Goal: Complete application form: Complete application form

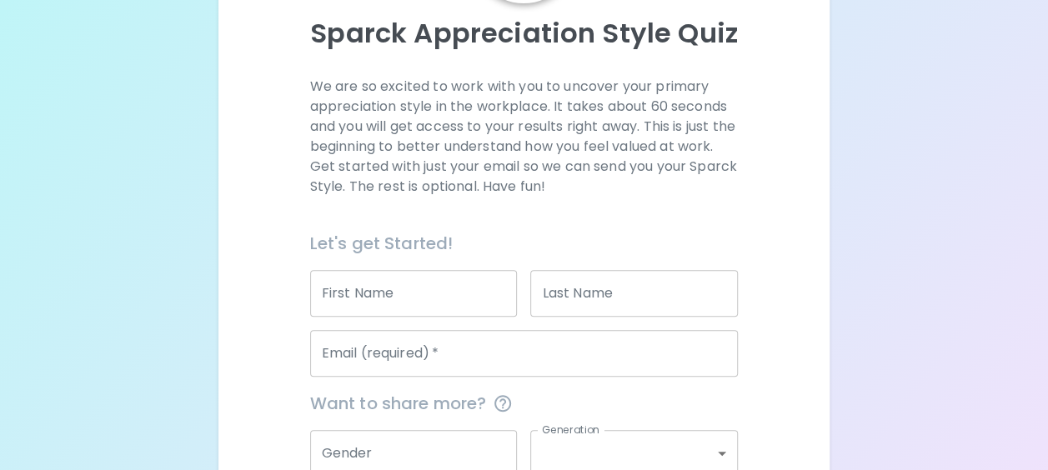
scroll to position [185, 0]
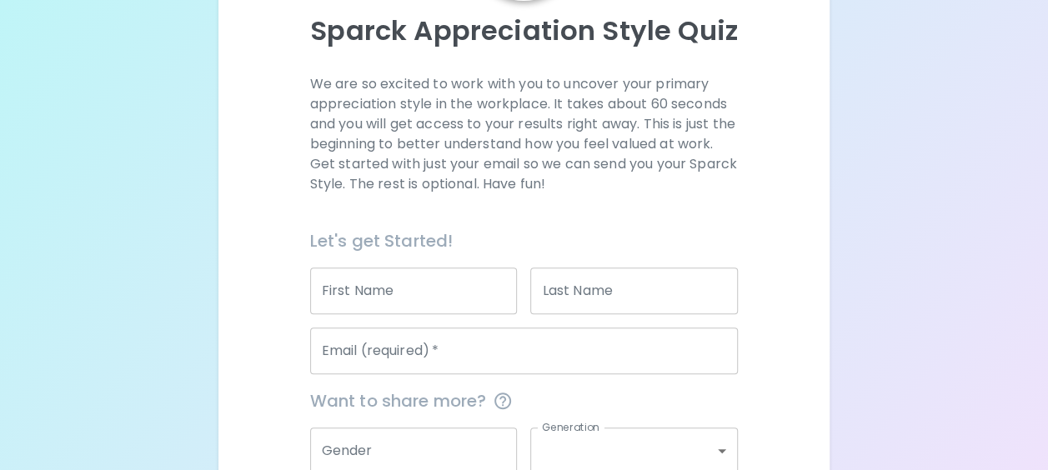
click at [369, 273] on div "First Name First Name" at bounding box center [414, 291] width 208 height 47
type input "[PERSON_NAME]"
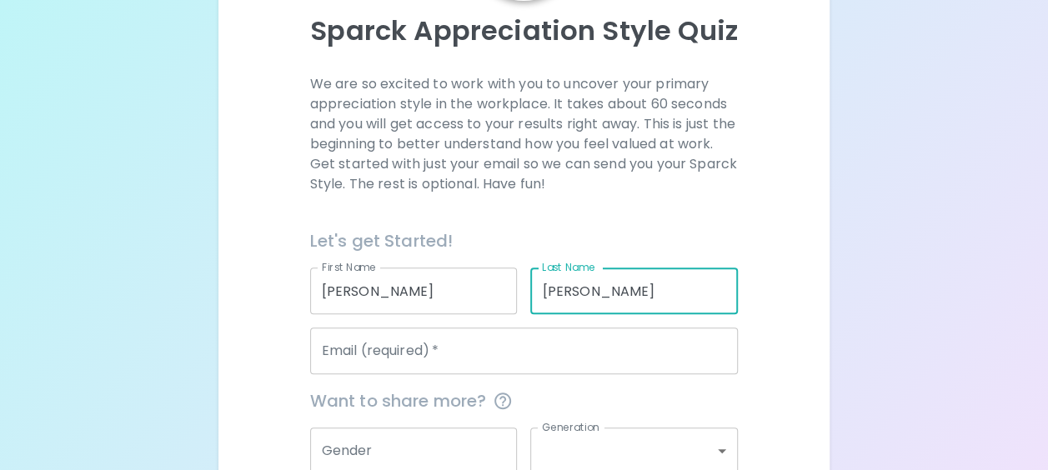
type input "[PERSON_NAME]"
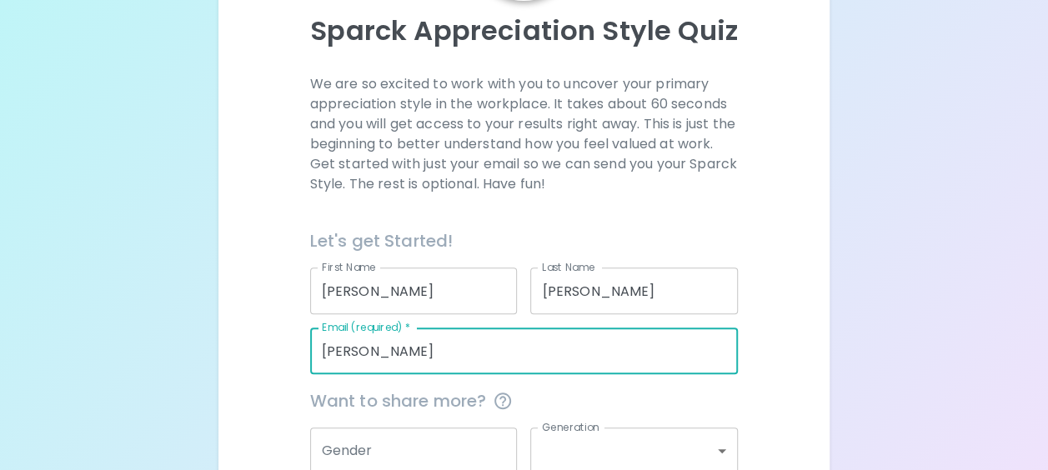
type input "[PERSON_NAME][EMAIL_ADDRESS][PERSON_NAME][DOMAIN_NAME]"
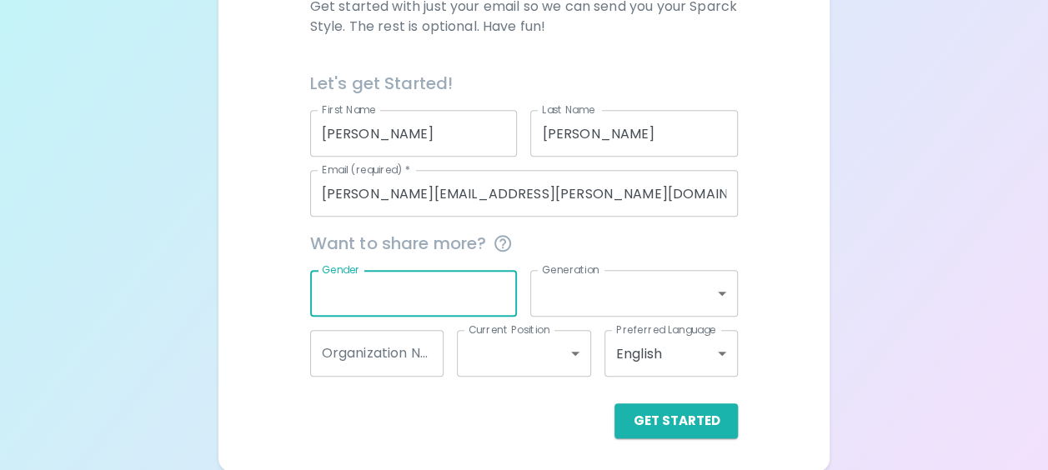
scroll to position [343, 0]
click at [678, 410] on button "Get Started" at bounding box center [675, 420] width 123 height 35
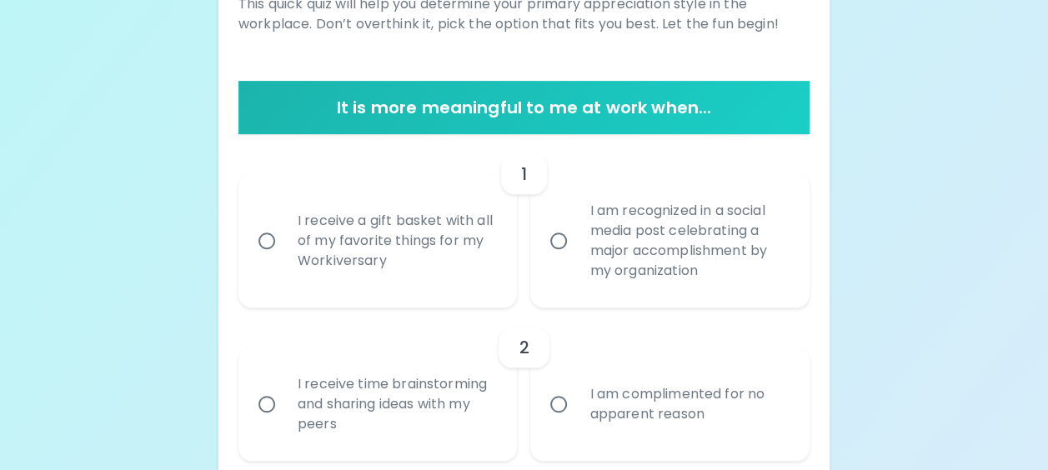
scroll to position [263, 0]
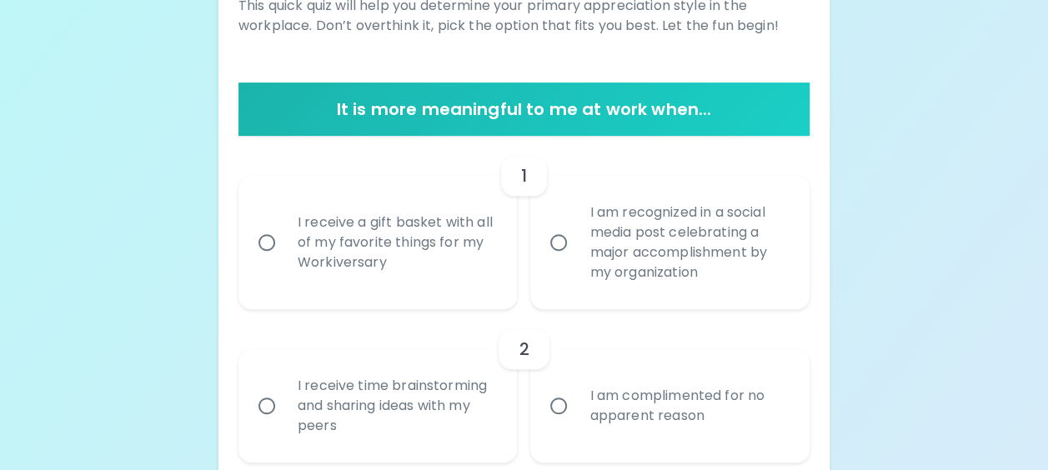
click at [433, 270] on div "I receive a gift basket with all of my favorite things for my Workiversary" at bounding box center [396, 243] width 224 height 100
click at [284, 260] on input "I receive a gift basket with all of my favorite things for my Workiversary" at bounding box center [266, 242] width 35 height 35
radio input "true"
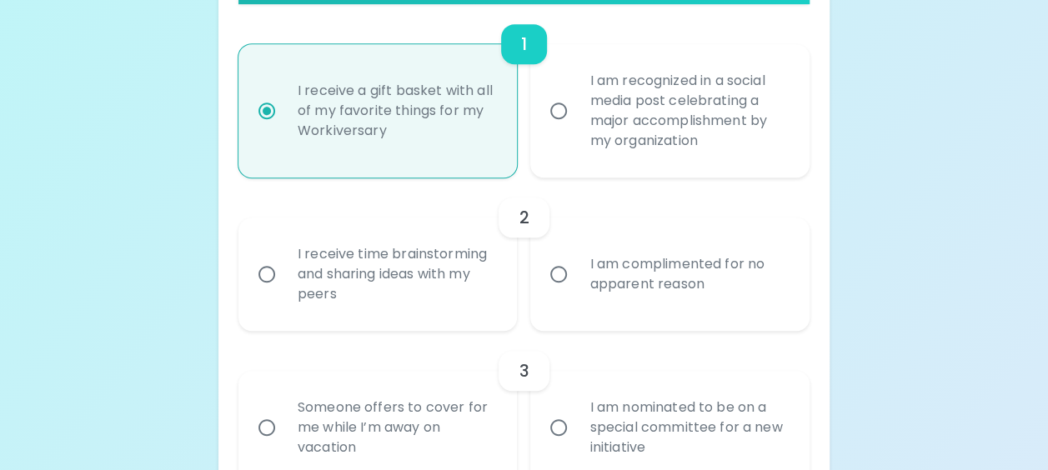
scroll to position [397, 0]
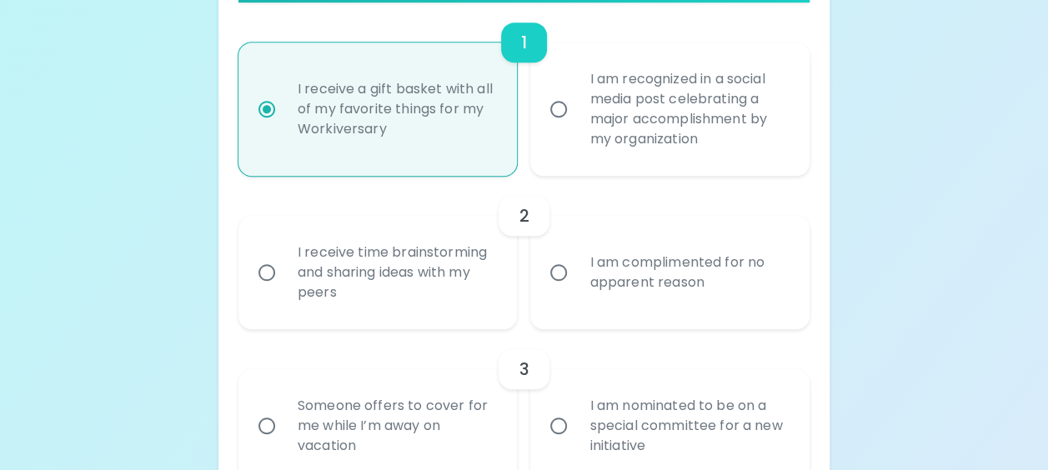
click at [675, 293] on div "I am complimented for no apparent reason" at bounding box center [688, 273] width 224 height 80
click at [576, 290] on input "I am complimented for no apparent reason" at bounding box center [558, 272] width 35 height 35
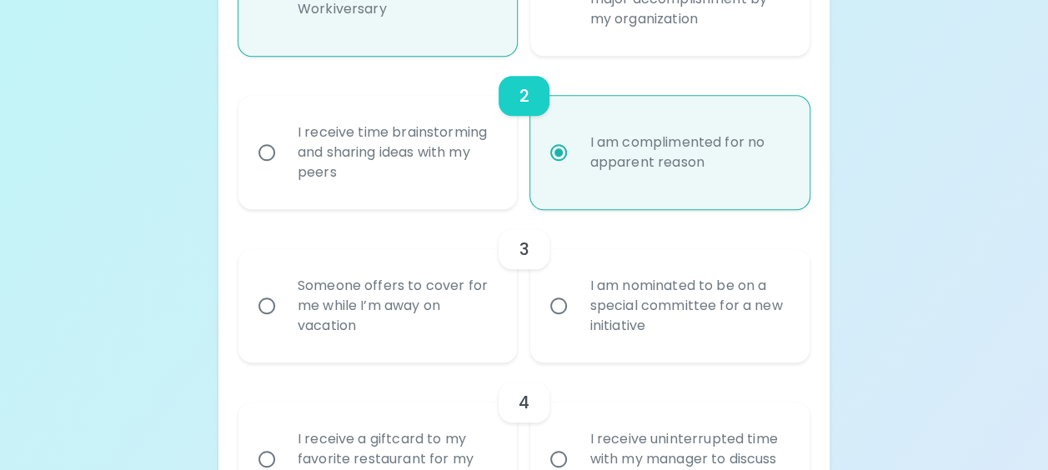
scroll to position [530, 0]
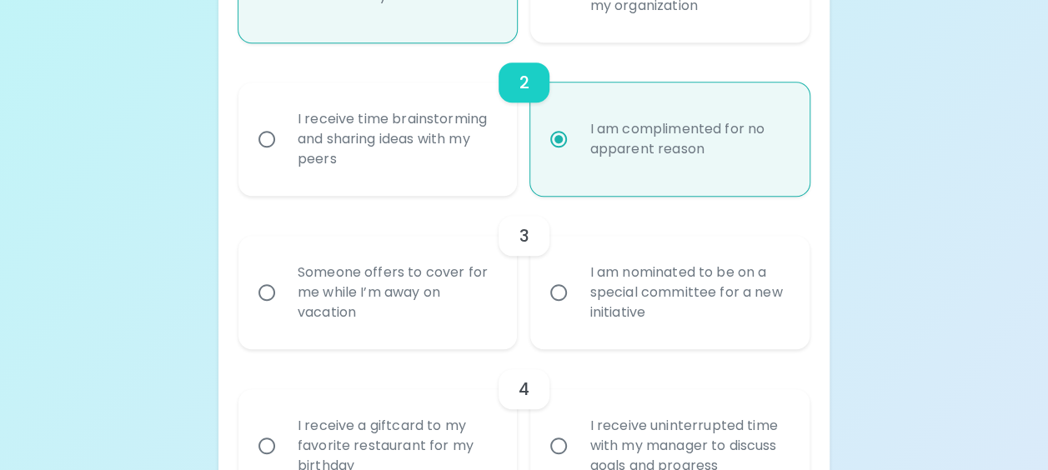
radio input "true"
click at [426, 333] on div "Someone offers to cover for me while I’m away on vacation" at bounding box center [396, 293] width 224 height 100
click at [284, 310] on input "Someone offers to cover for me while I’m away on vacation" at bounding box center [266, 292] width 35 height 35
radio input "false"
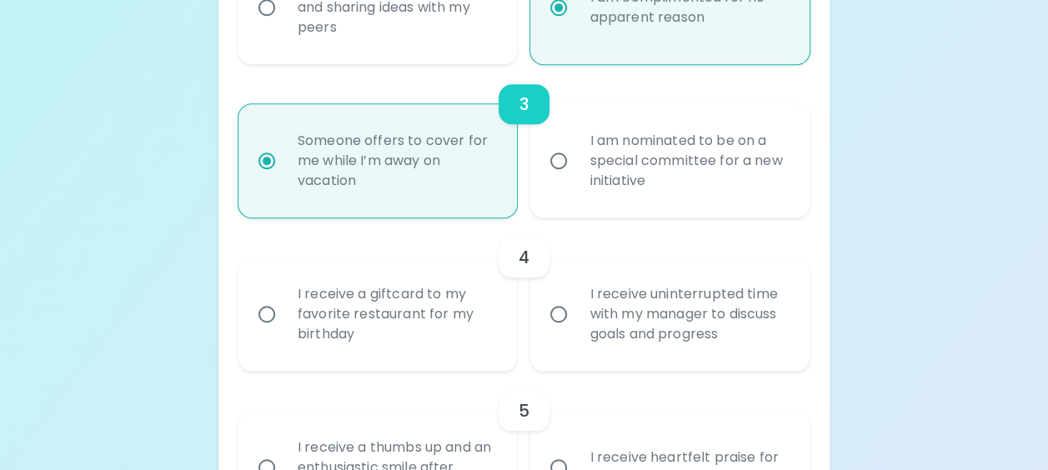
scroll to position [663, 0]
radio input "true"
click at [423, 352] on div "I receive a giftcard to my favorite restaurant for my birthday" at bounding box center [396, 313] width 224 height 100
click at [284, 330] on input "I receive a giftcard to my favorite restaurant for my birthday" at bounding box center [266, 312] width 35 height 35
radio input "false"
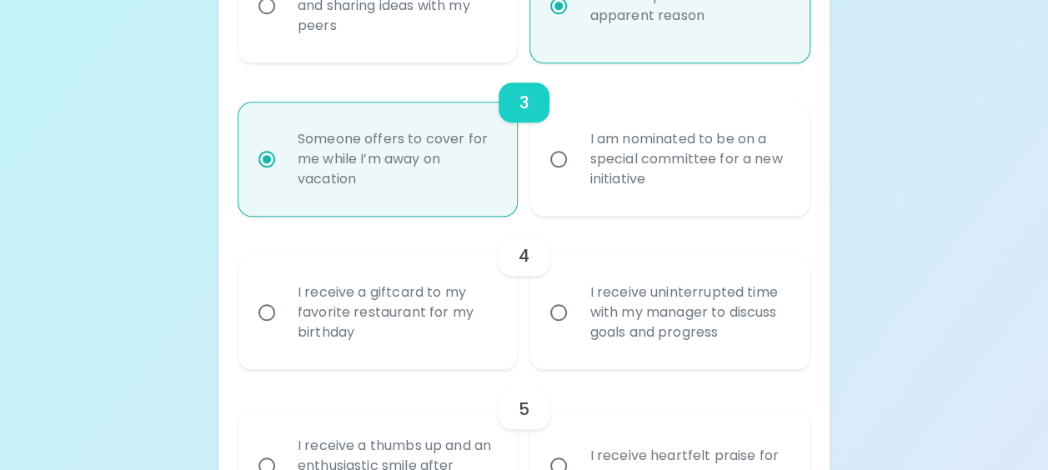
radio input "false"
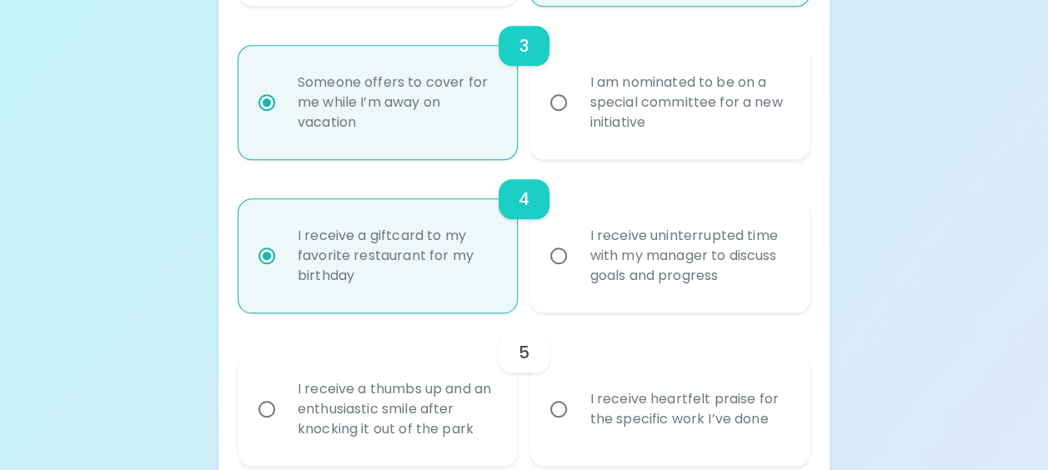
scroll to position [797, 0]
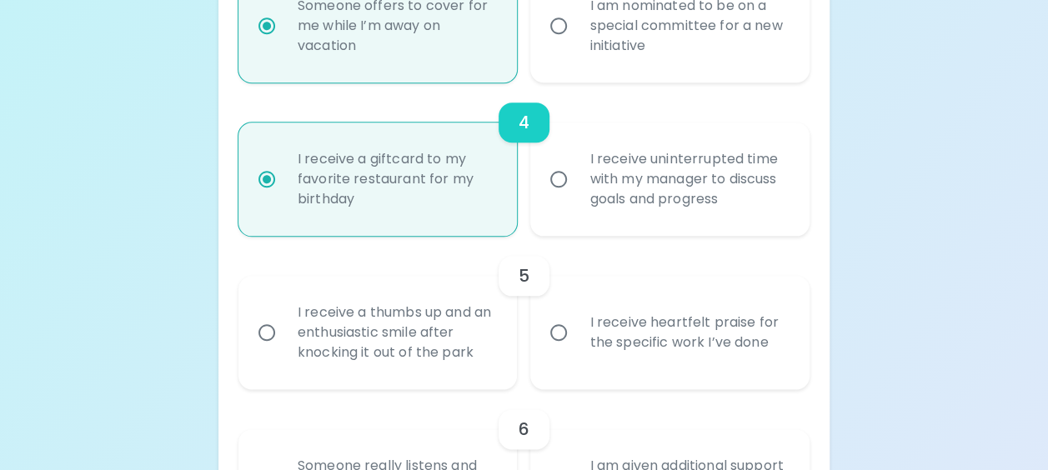
radio input "true"
click at [641, 368] on div "I receive heartfelt praise for the specific work I’ve done" at bounding box center [688, 333] width 224 height 80
click at [576, 350] on input "I receive heartfelt praise for the specific work I’ve done" at bounding box center [558, 332] width 35 height 35
radio input "false"
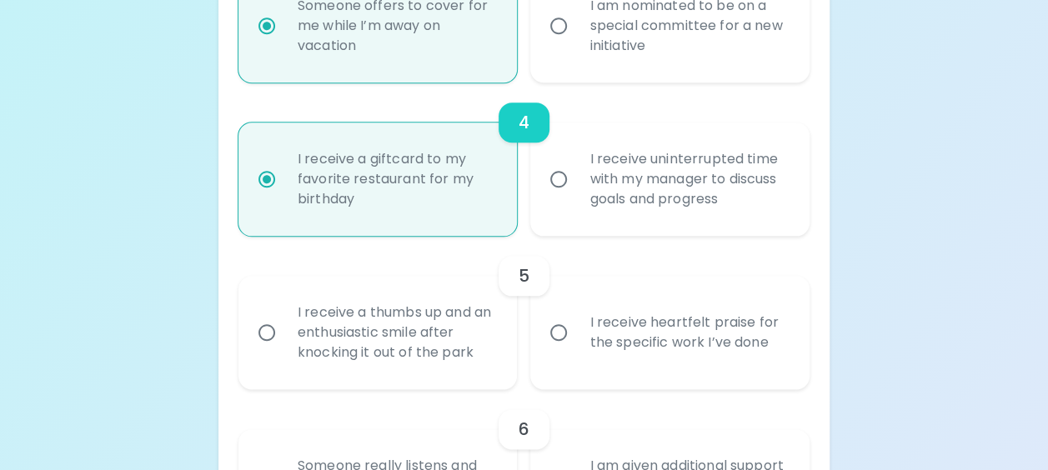
radio input "false"
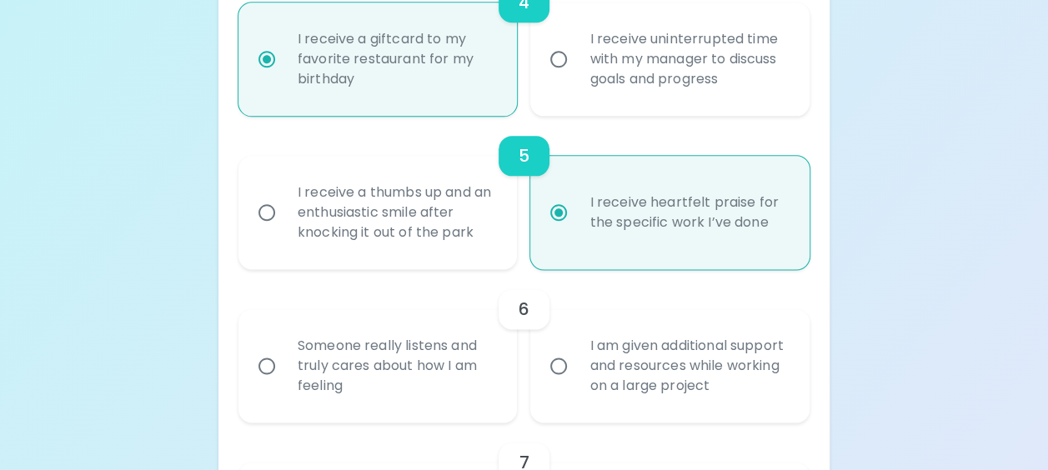
scroll to position [930, 0]
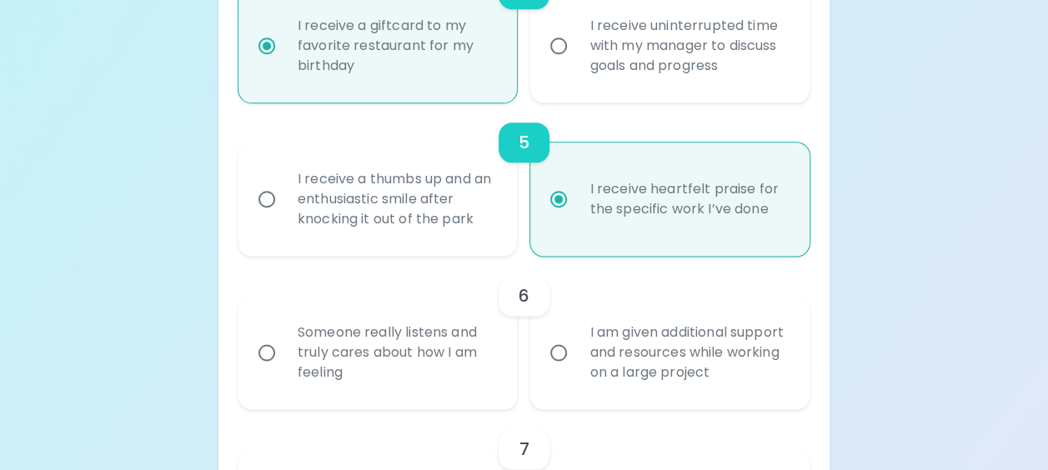
radio input "true"
click at [606, 367] on div "I am given additional support and resources while working on a large project" at bounding box center [688, 353] width 224 height 100
click at [576, 367] on input "I am given additional support and resources while working on a large project" at bounding box center [558, 352] width 35 height 35
radio input "false"
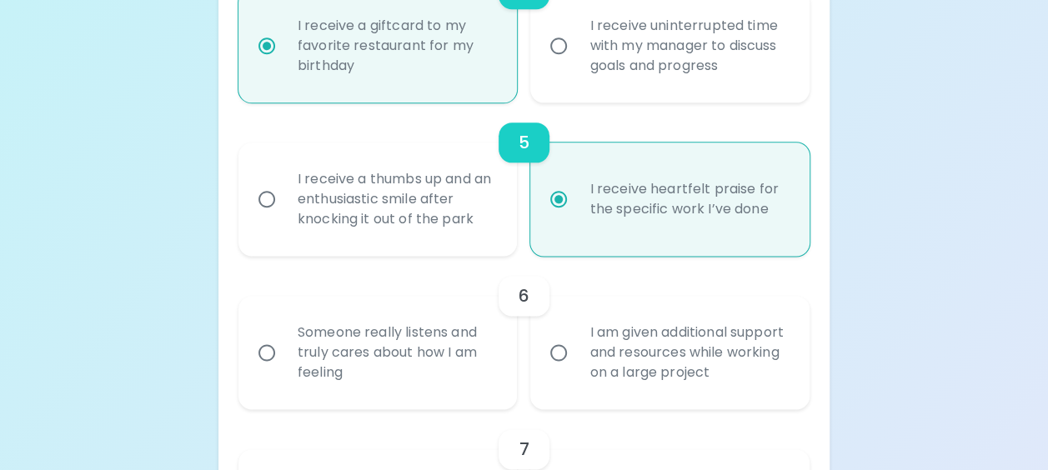
radio input "false"
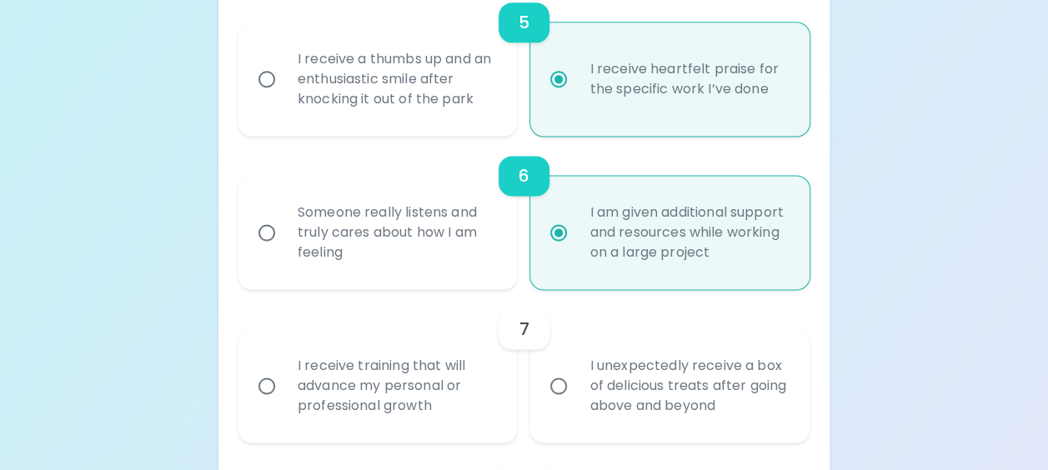
scroll to position [1063, 0]
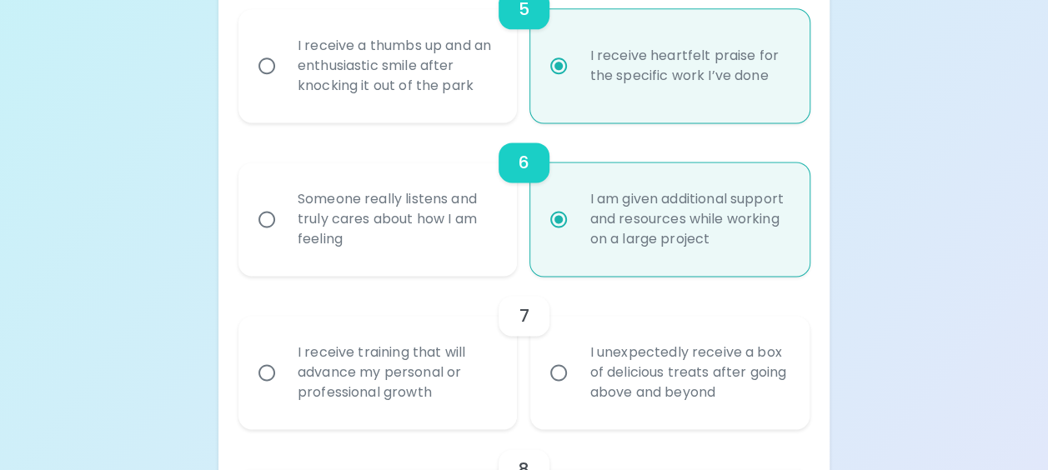
radio input "true"
click at [609, 290] on div "7 I receive training that will advance my personal or professional growth I une…" at bounding box center [523, 352] width 571 height 153
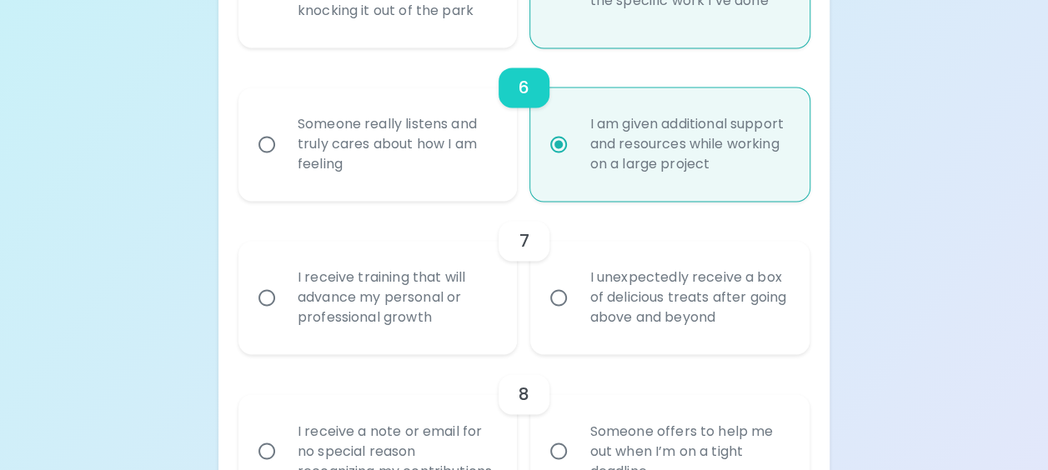
scroll to position [1138, 0]
click at [609, 290] on div "I unexpectedly receive a box of delicious treats after going above and beyond" at bounding box center [688, 298] width 224 height 100
click at [576, 290] on input "I unexpectedly receive a box of delicious treats after going above and beyond" at bounding box center [558, 297] width 35 height 35
radio input "false"
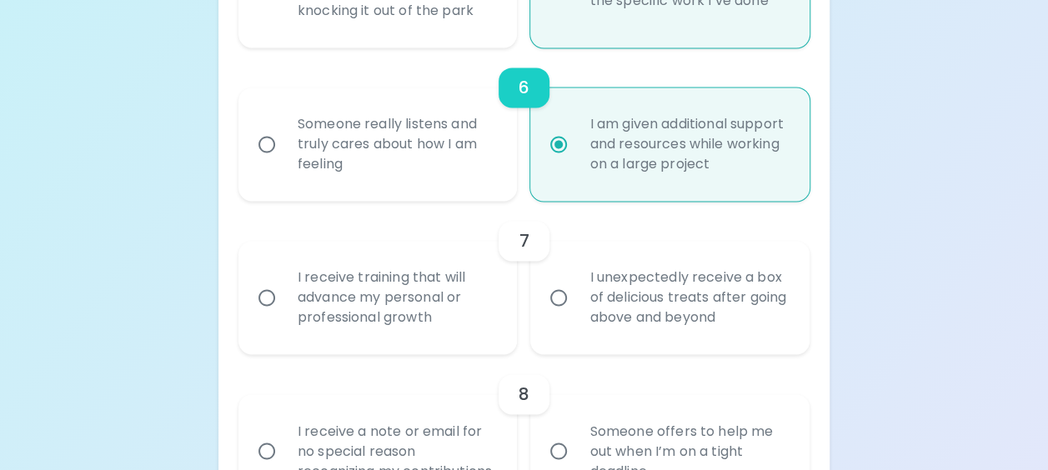
radio input "false"
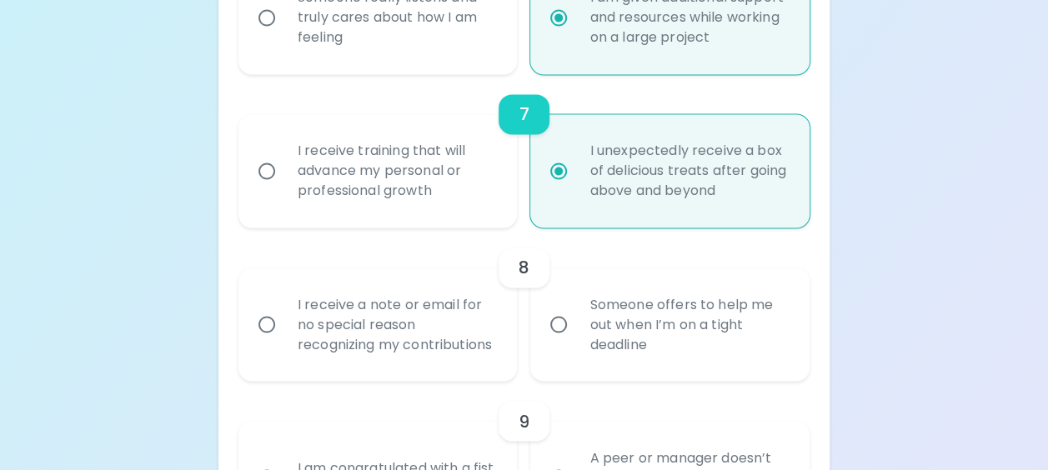
scroll to position [1272, 0]
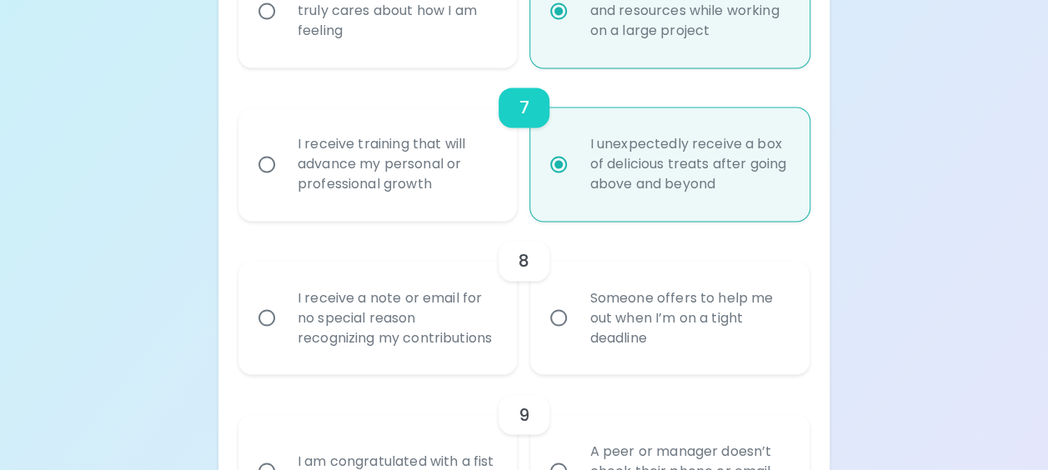
radio input "true"
click at [588, 317] on div "Someone offers to help me out when I’m on a tight deadline" at bounding box center [688, 318] width 224 height 100
click at [576, 317] on input "Someone offers to help me out when I’m on a tight deadline" at bounding box center [558, 317] width 35 height 35
radio input "false"
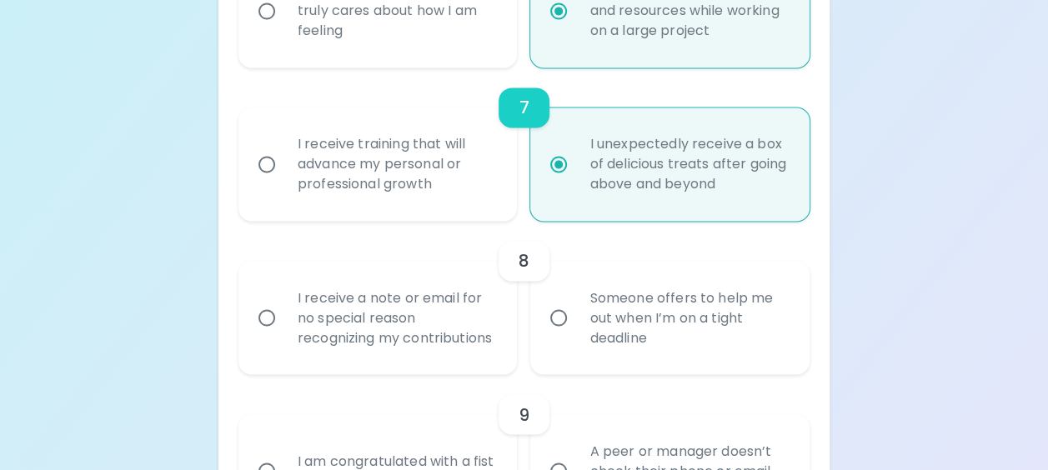
radio input "false"
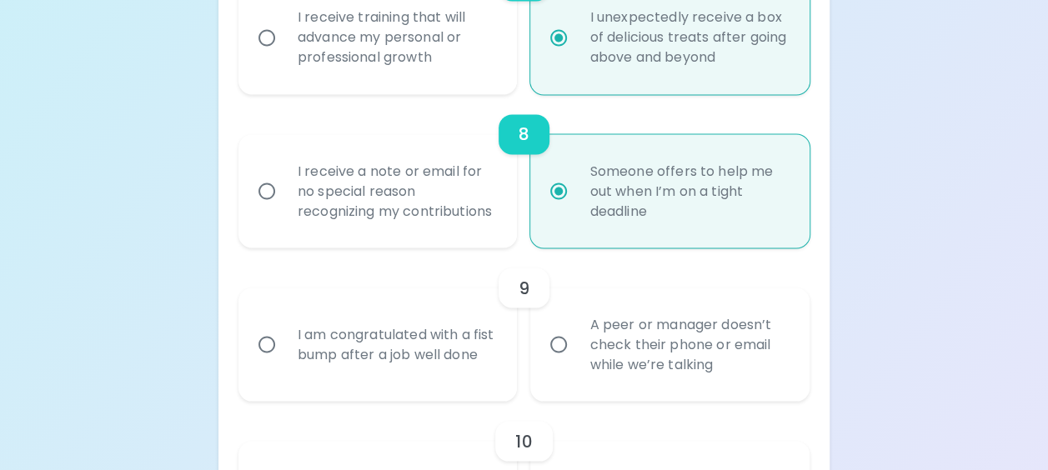
scroll to position [1405, 0]
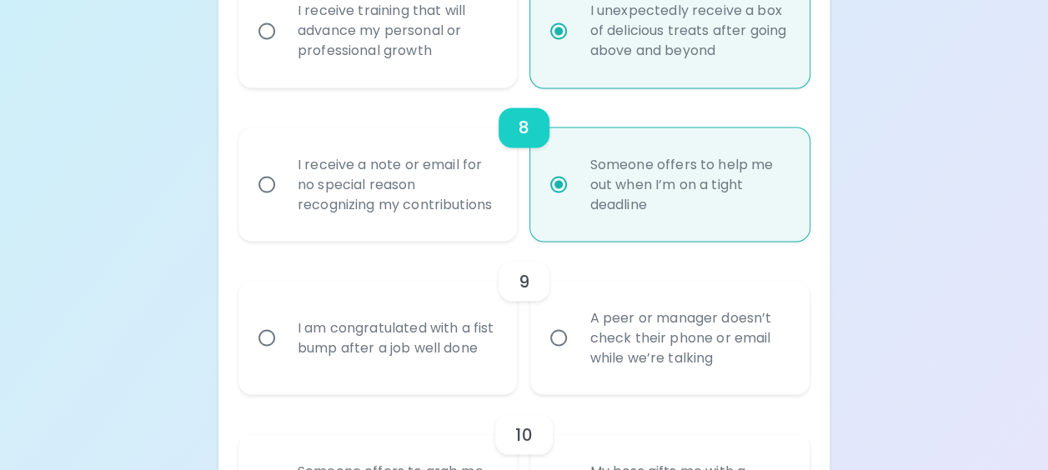
radio input "true"
click at [587, 298] on div "9" at bounding box center [523, 281] width 571 height 40
click at [440, 378] on div "I am congratulated with a fist bump after a job well done" at bounding box center [396, 338] width 224 height 80
click at [284, 355] on input "I am congratulated with a fist bump after a job well done" at bounding box center [266, 337] width 35 height 35
radio input "false"
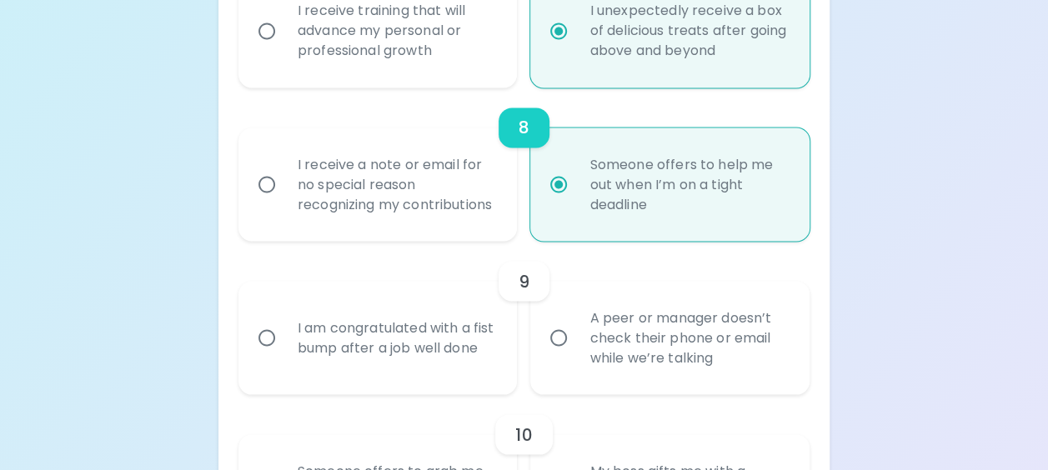
radio input "false"
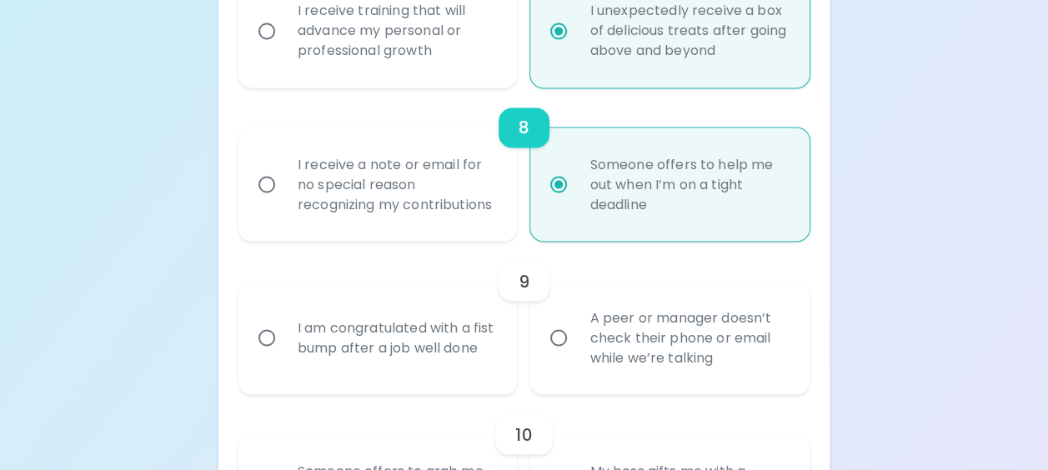
radio input "false"
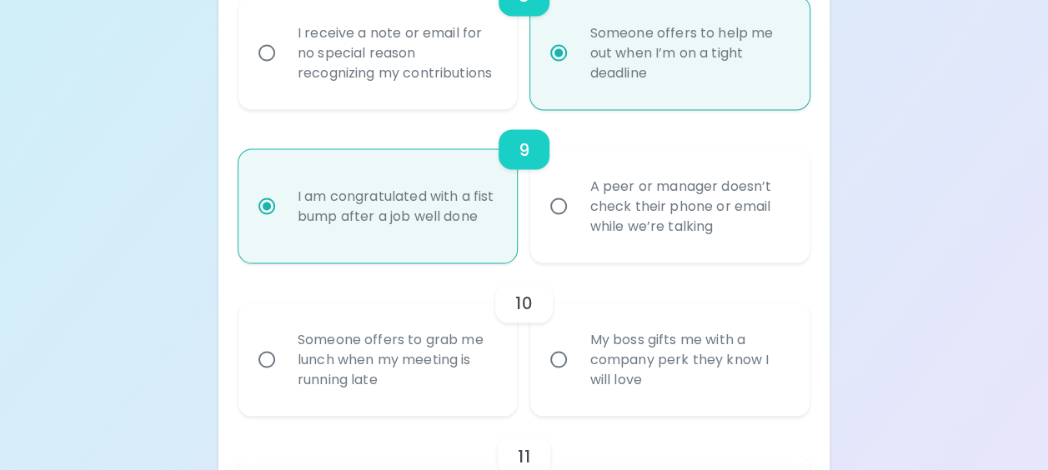
scroll to position [1539, 0]
radio input "true"
click at [393, 408] on div "Someone offers to grab me lunch when my meeting is running late" at bounding box center [396, 358] width 224 height 100
click at [284, 375] on input "Someone offers to grab me lunch when my meeting is running late" at bounding box center [266, 357] width 35 height 35
radio input "false"
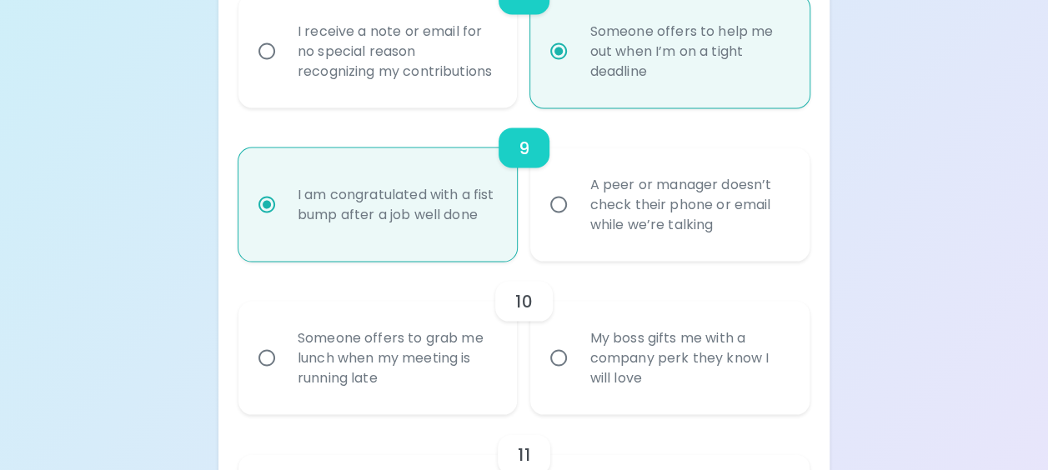
radio input "false"
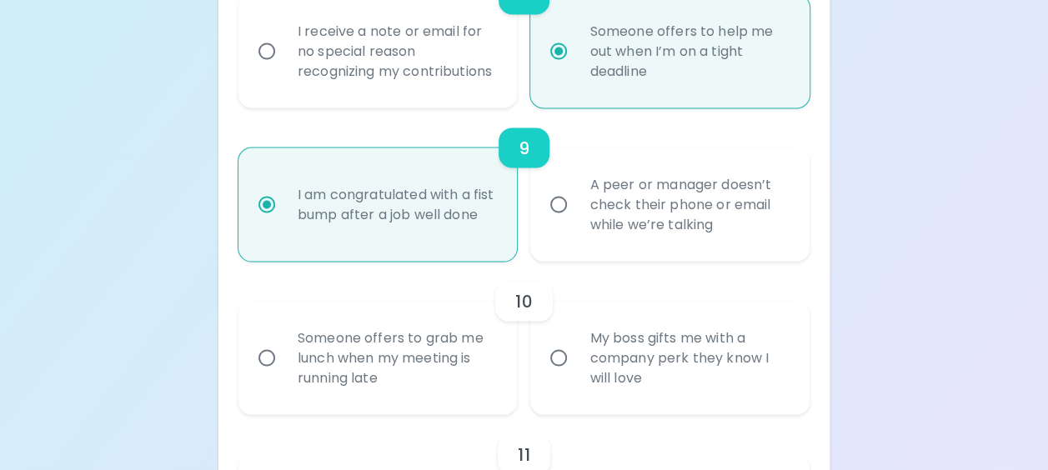
radio input "false"
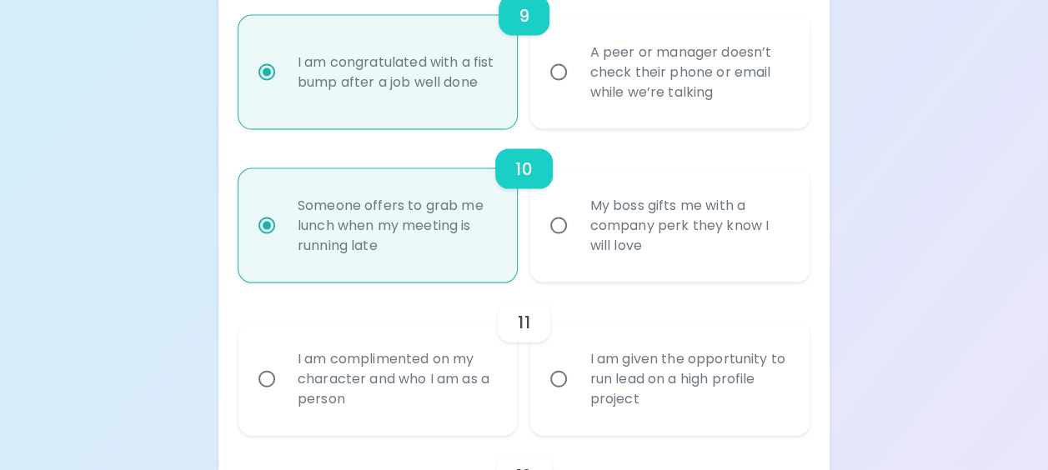
scroll to position [1672, 0]
radio input "true"
click at [410, 413] on div "I am complimented on my character and who I am as a person" at bounding box center [396, 378] width 224 height 100
click at [284, 395] on input "I am complimented on my character and who I am as a person" at bounding box center [266, 377] width 35 height 35
radio input "false"
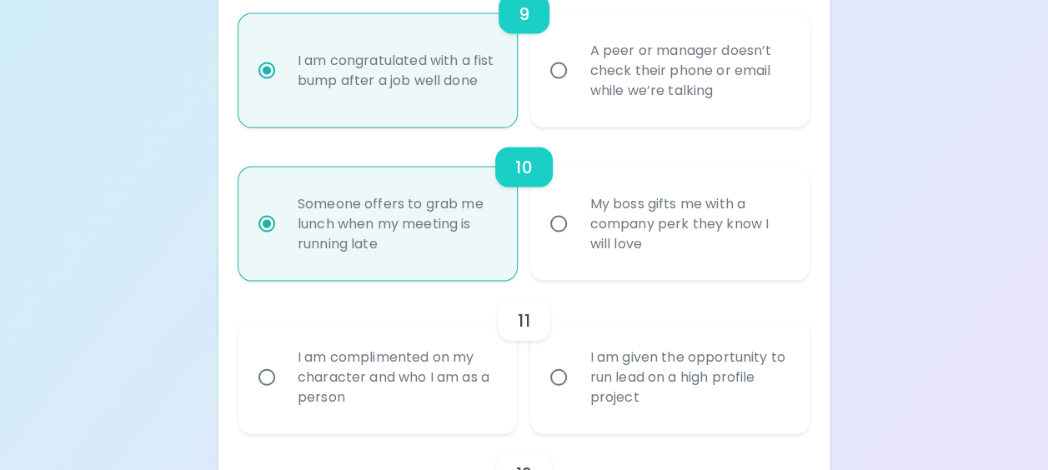
radio input "false"
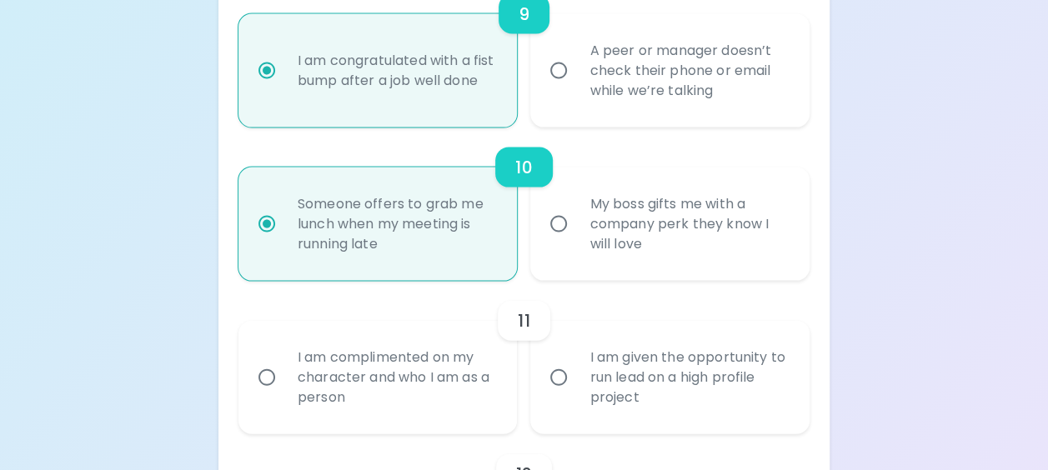
radio input "false"
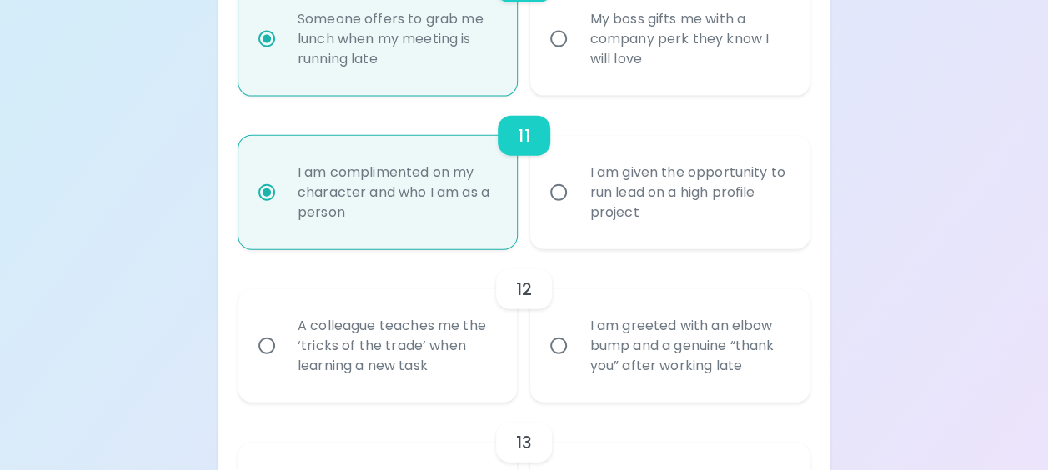
scroll to position [1860, 0]
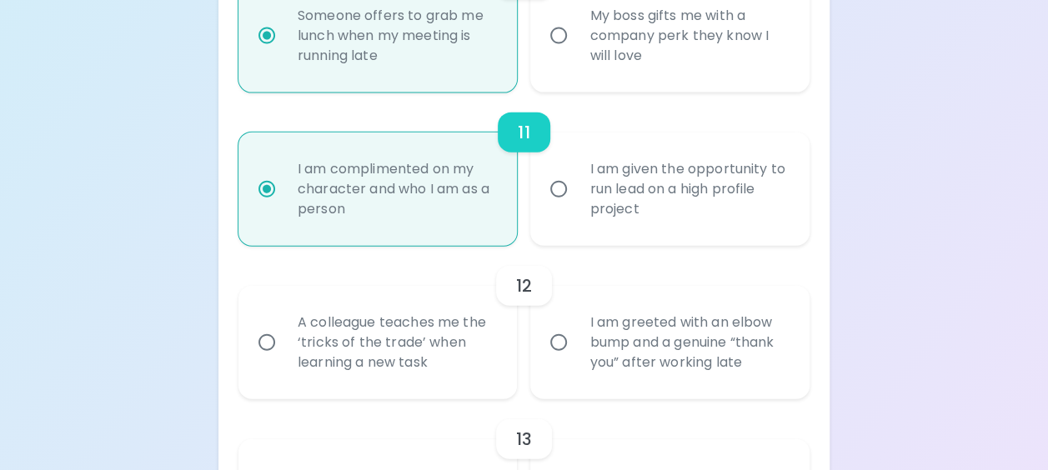
radio input "true"
click at [446, 363] on div "A colleague teaches me the ‘tricks of the trade’ when learning a new task" at bounding box center [396, 343] width 224 height 100
click at [284, 360] on input "A colleague teaches me the ‘tricks of the trade’ when learning a new task" at bounding box center [266, 342] width 35 height 35
radio input "false"
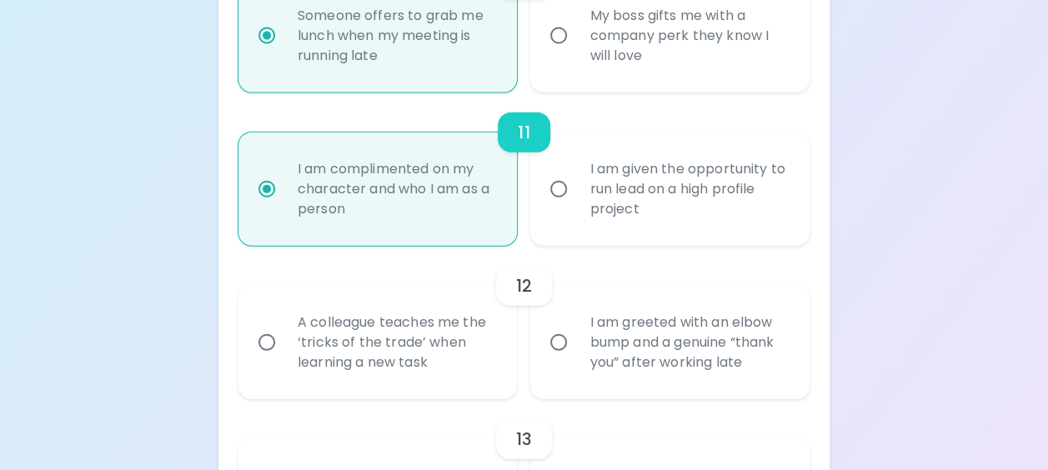
radio input "false"
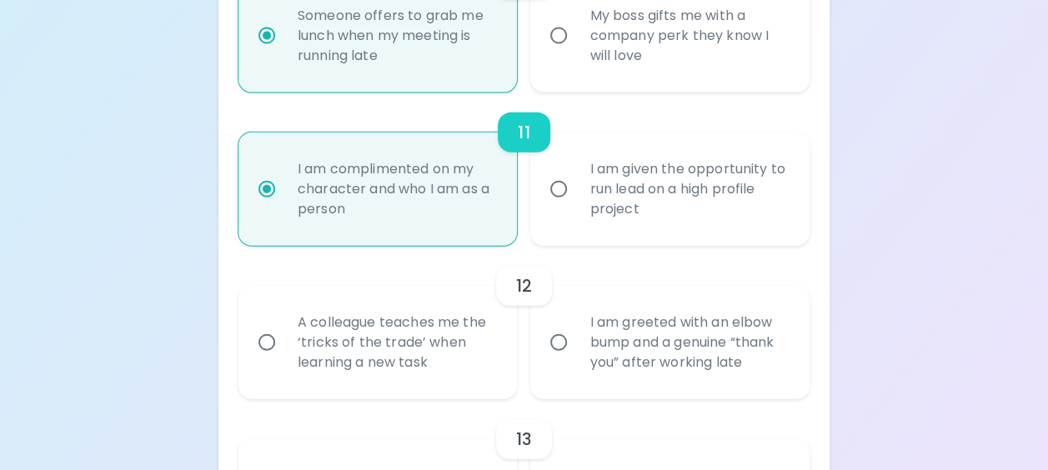
radio input "false"
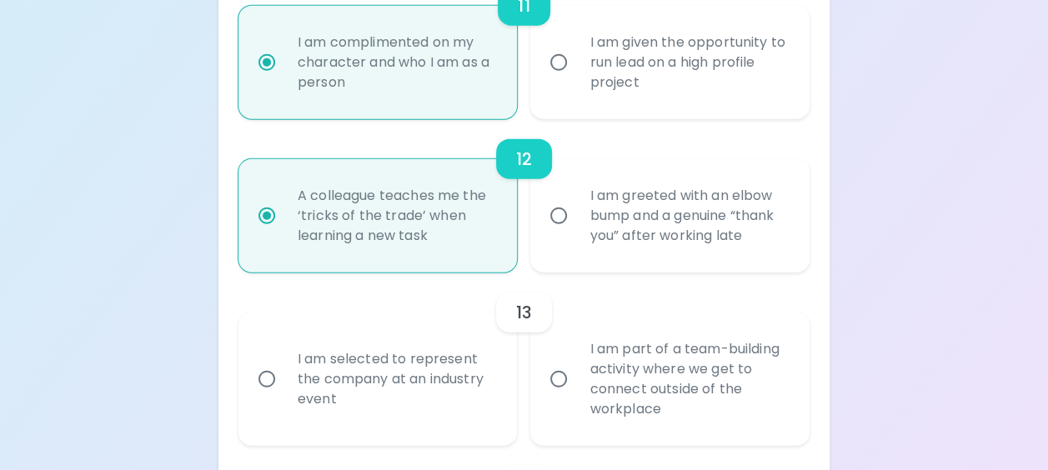
scroll to position [1994, 0]
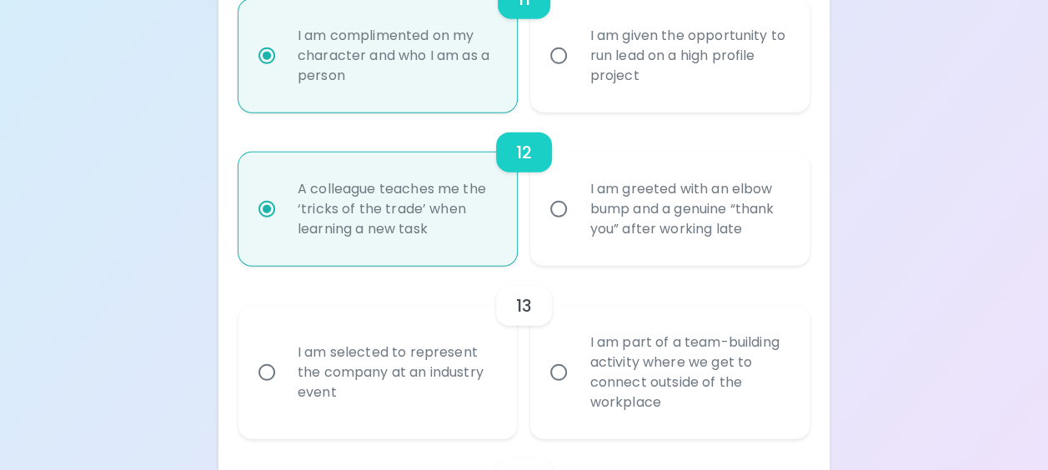
radio input "true"
click at [433, 398] on div "I am selected to represent the company at an industry event" at bounding box center [396, 373] width 224 height 100
click at [284, 390] on input "I am selected to represent the company at an industry event" at bounding box center [266, 372] width 35 height 35
radio input "false"
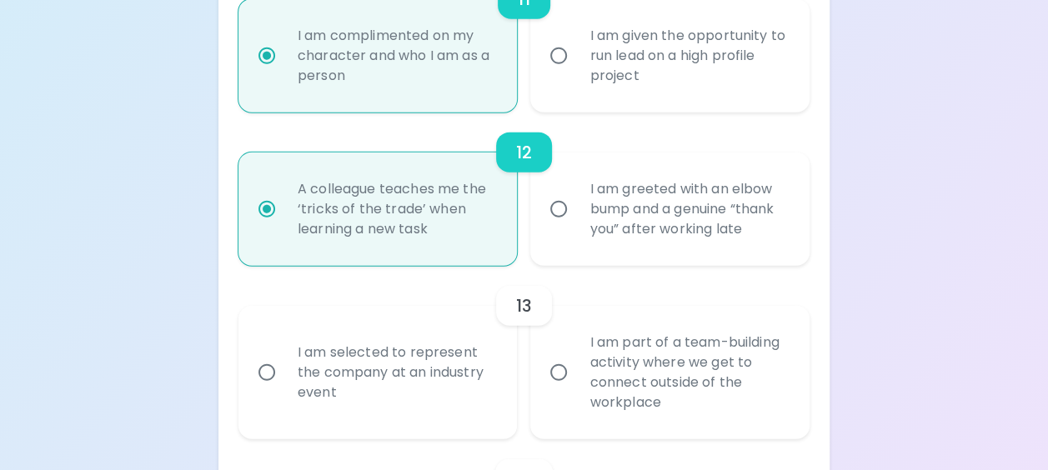
radio input "false"
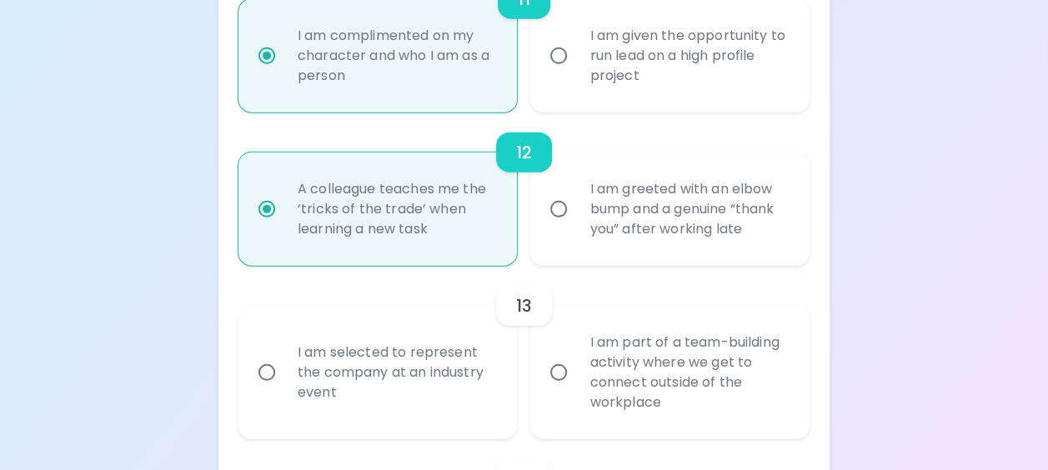
radio input "false"
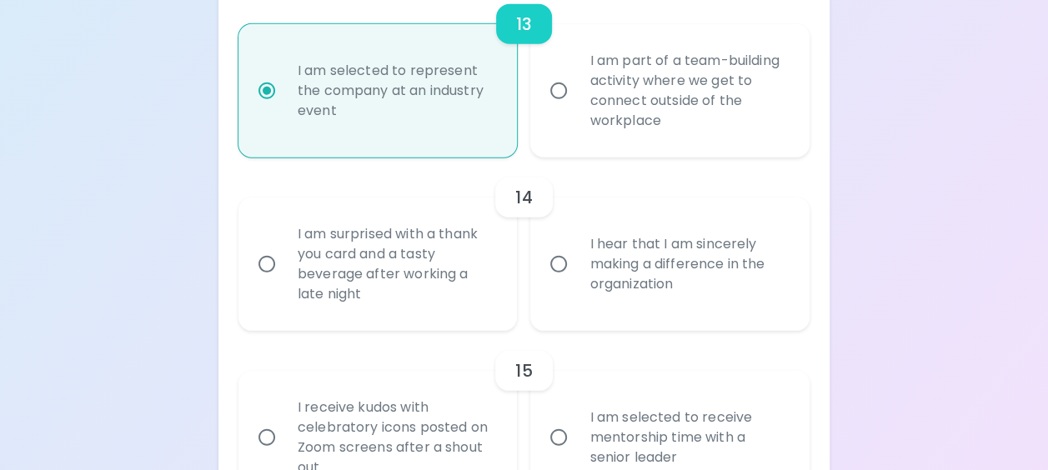
scroll to position [2277, 0]
radio input "true"
click at [457, 297] on div "I am surprised with a thank you card and a tasty beverage after working a late …" at bounding box center [396, 263] width 224 height 120
click at [284, 280] on input "I am surprised with a thank you card and a tasty beverage after working a late …" at bounding box center [266, 262] width 35 height 35
radio input "false"
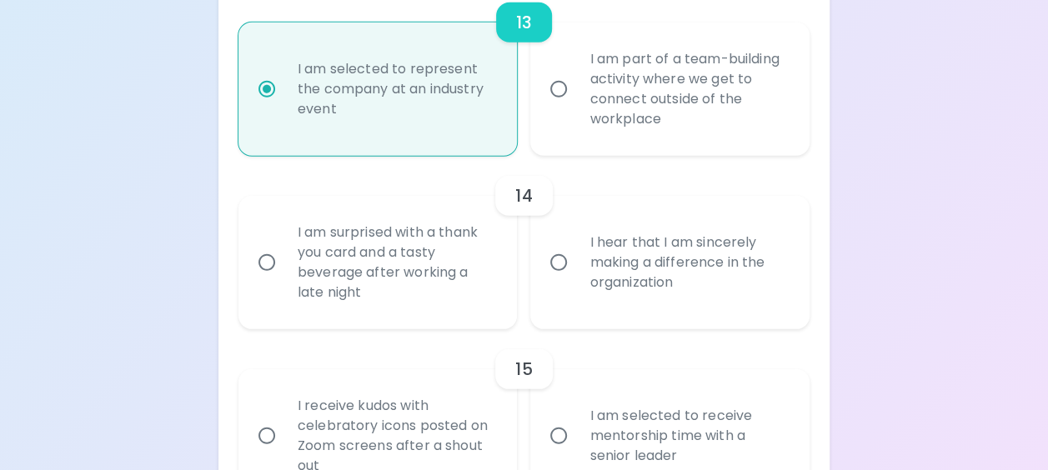
radio input "false"
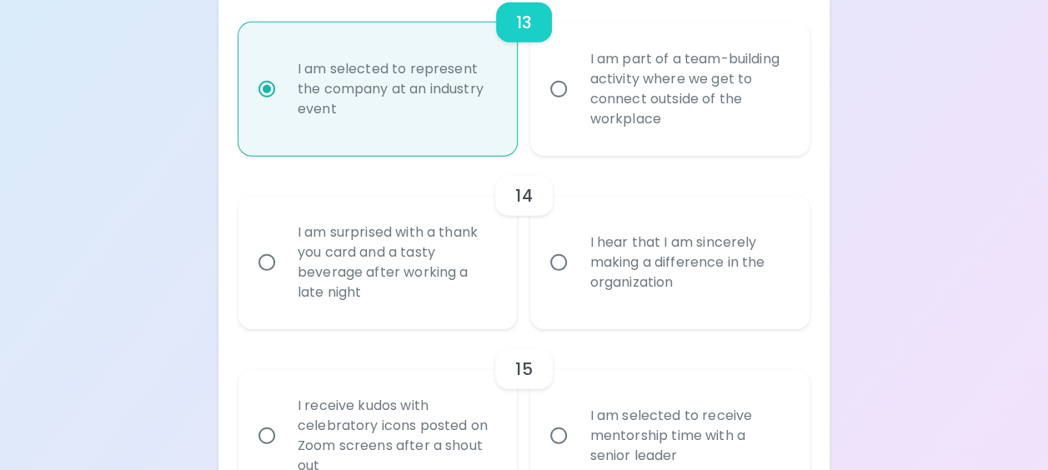
radio input "false"
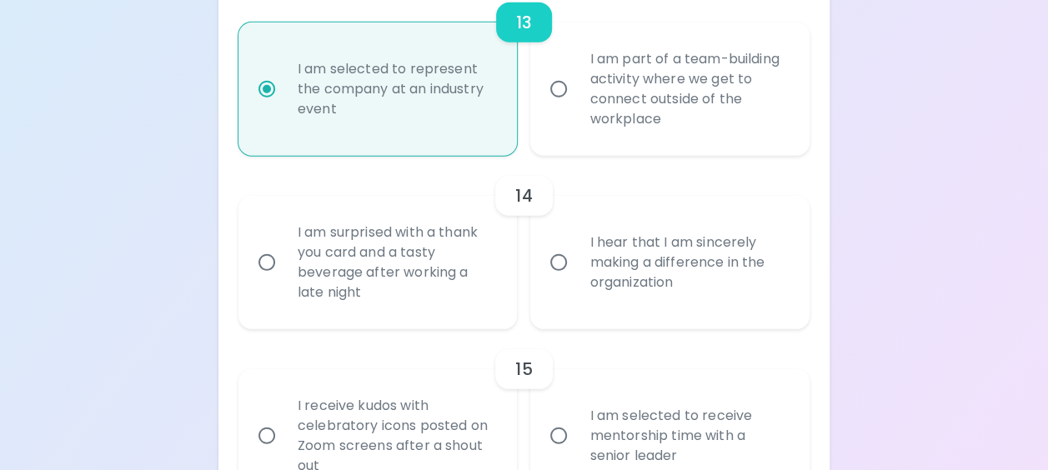
radio input "false"
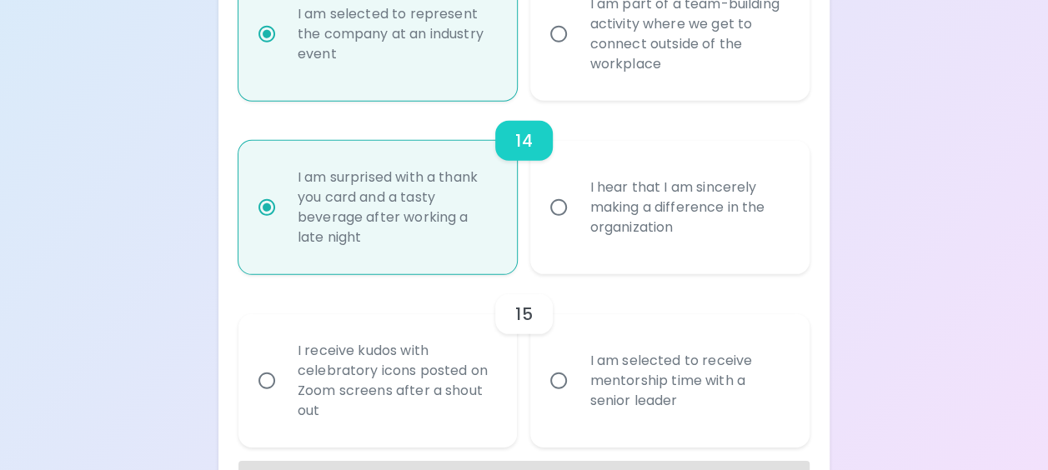
scroll to position [2410, 0]
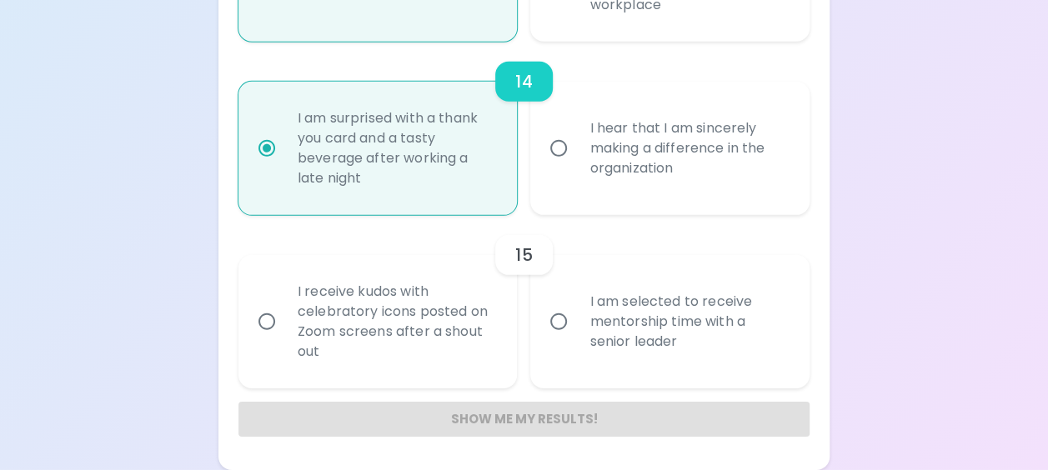
radio input "true"
click at [695, 343] on div "I am selected to receive mentorship time with a senior leader" at bounding box center [688, 322] width 224 height 100
click at [576, 339] on input "I am selected to receive mentorship time with a senior leader" at bounding box center [558, 321] width 35 height 35
radio input "false"
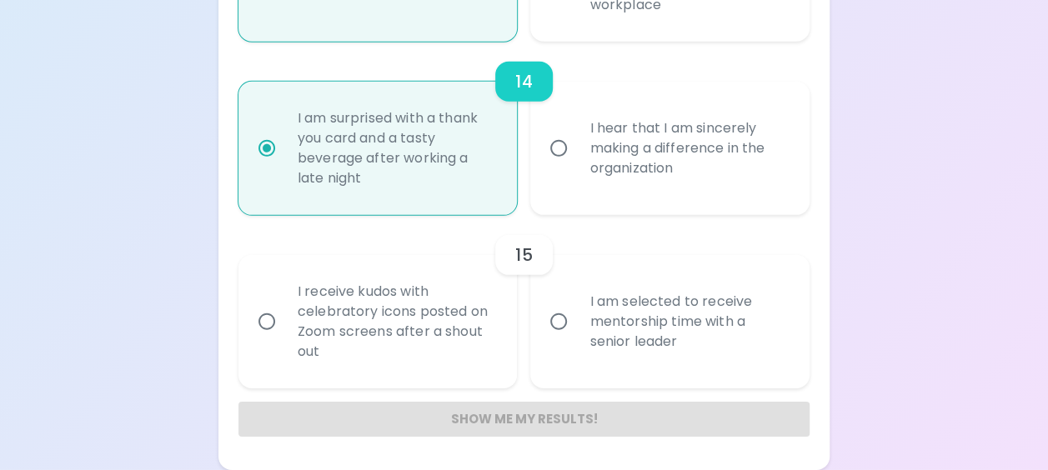
radio input "false"
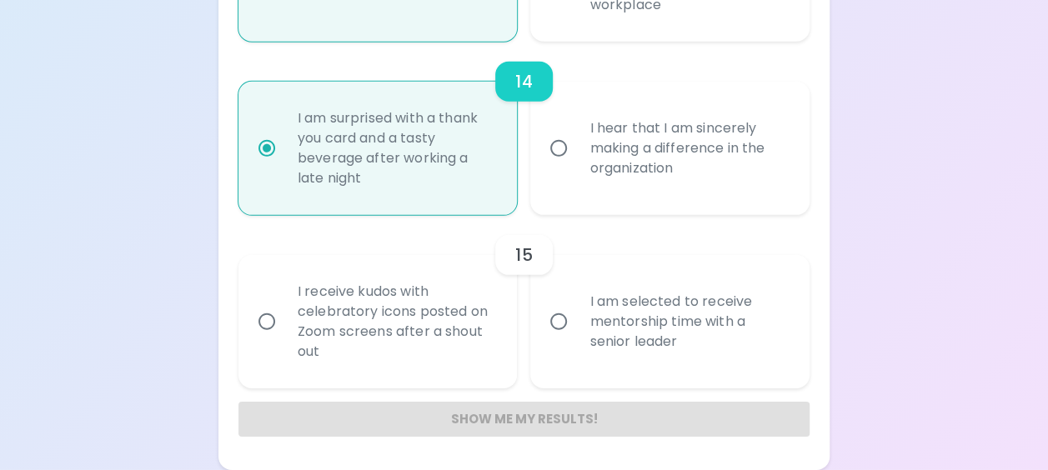
radio input "false"
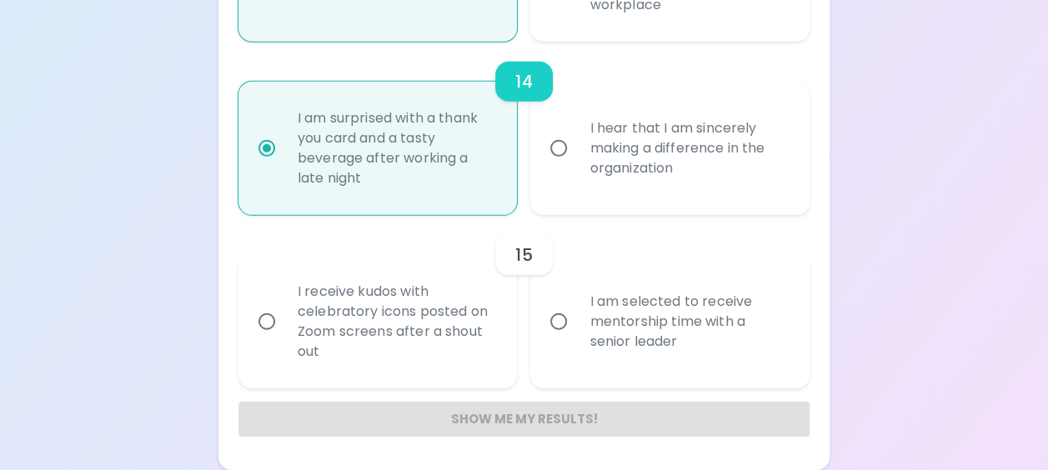
radio input "false"
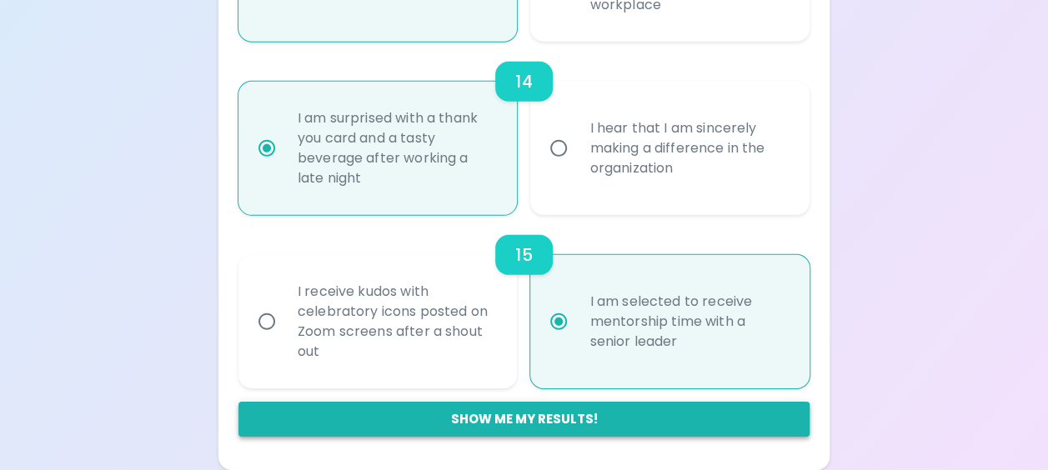
radio input "true"
click at [565, 419] on button "Show me my results!" at bounding box center [523, 419] width 571 height 35
radio input "false"
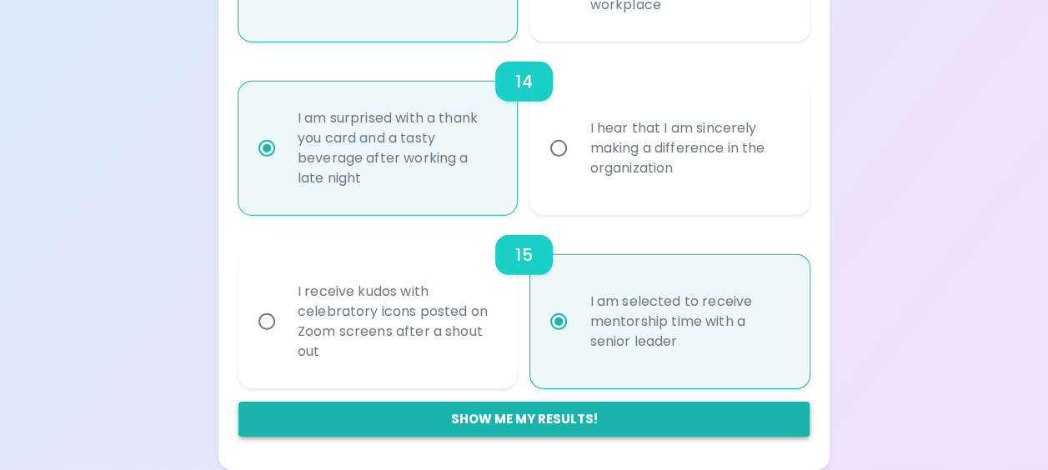
radio input "false"
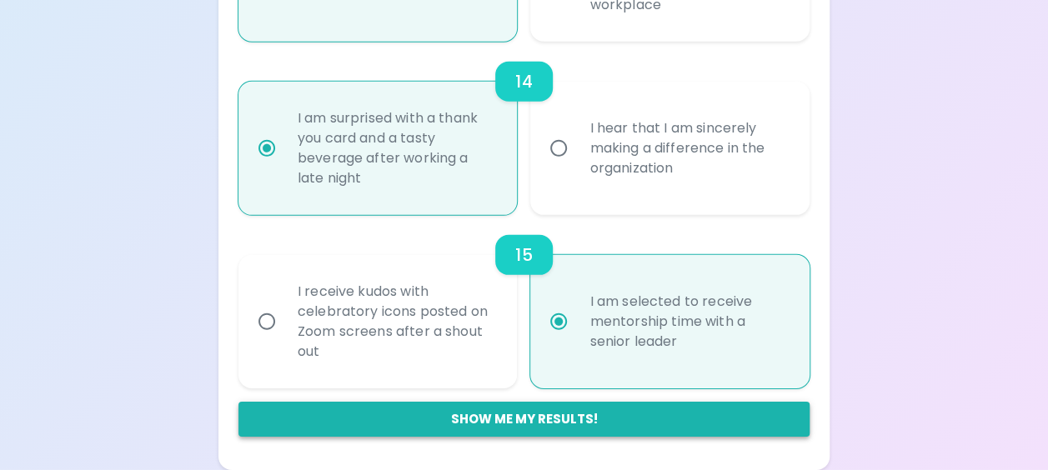
radio input "false"
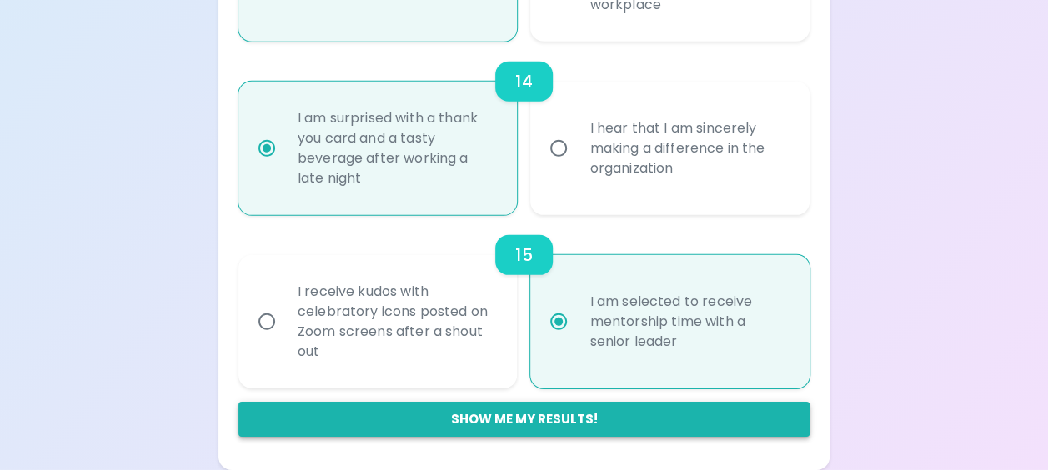
radio input "false"
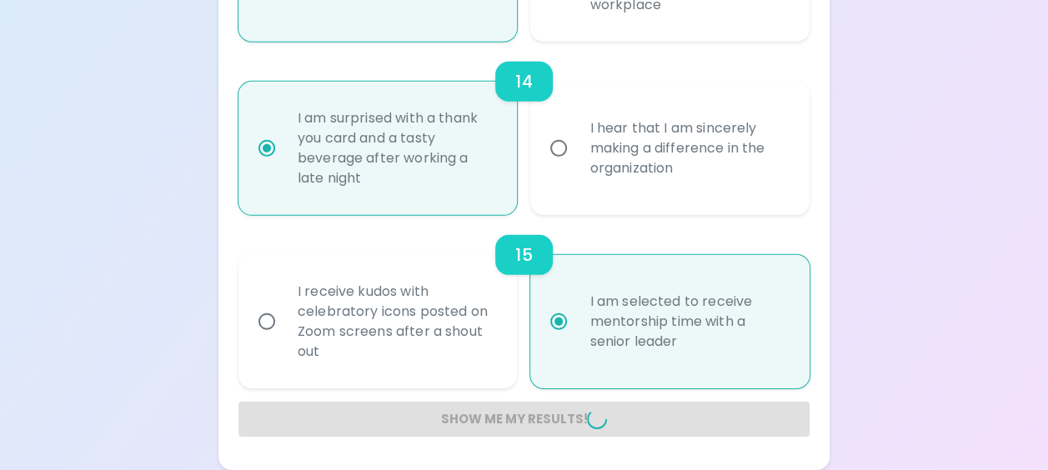
radio input "false"
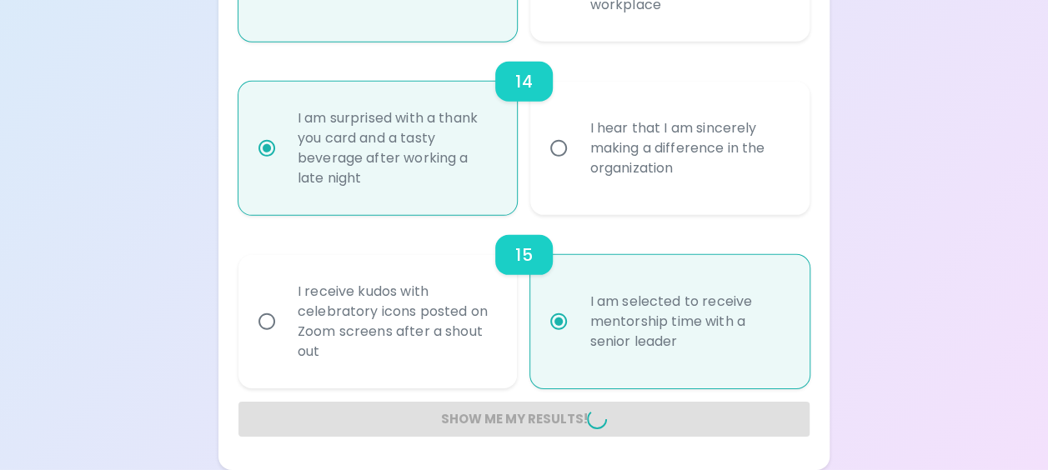
radio input "false"
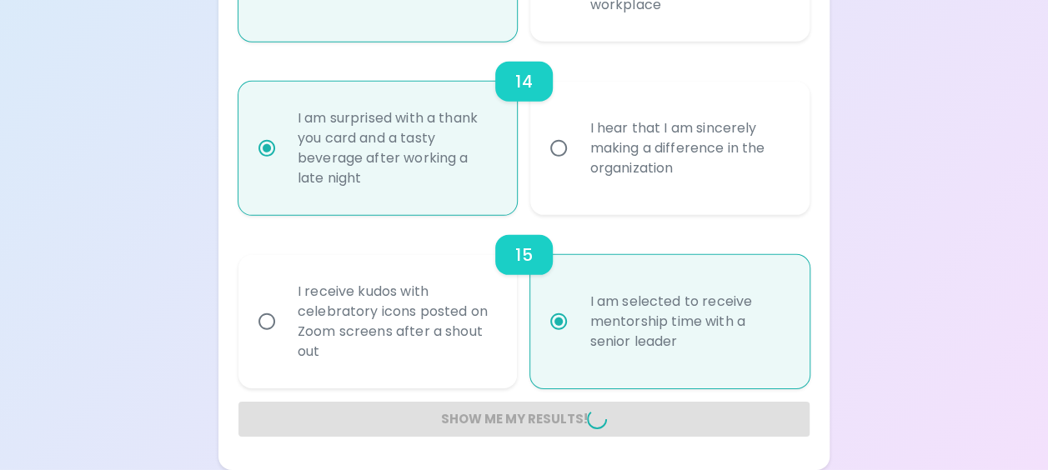
radio input "false"
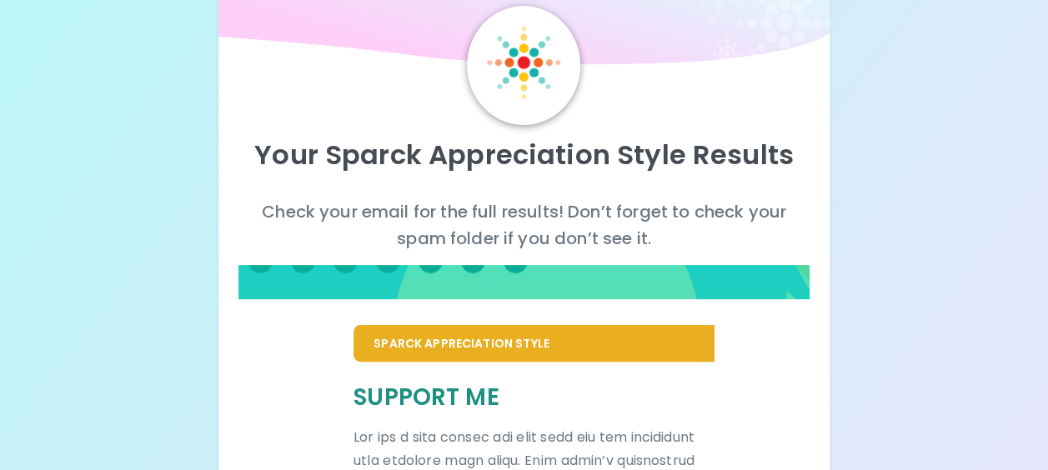
scroll to position [60, 0]
